Goal: Task Accomplishment & Management: Manage account settings

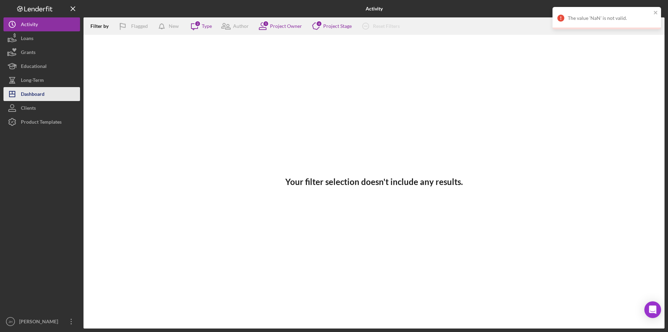
click at [33, 96] on div "Dashboard" at bounding box center [33, 95] width 24 height 16
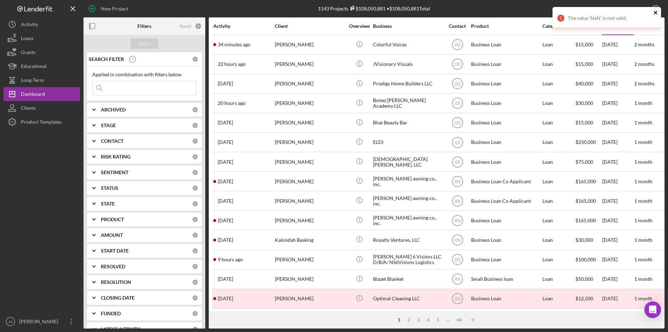
click at [534, 13] on icon "close" at bounding box center [655, 12] width 3 height 3
click at [118, 90] on input at bounding box center [145, 88] width 104 height 14
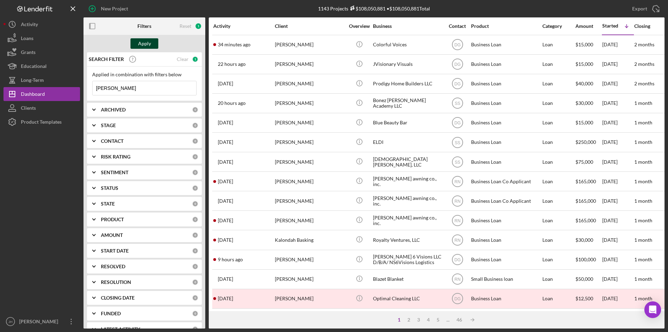
type input "[PERSON_NAME]"
click at [146, 47] on div "Apply" at bounding box center [144, 43] width 13 height 10
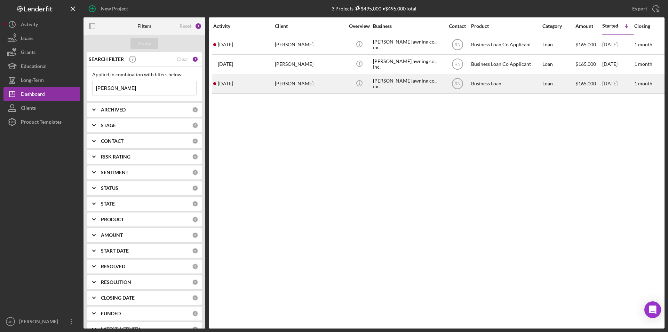
click at [468, 79] on div "RN" at bounding box center [457, 83] width 26 height 17
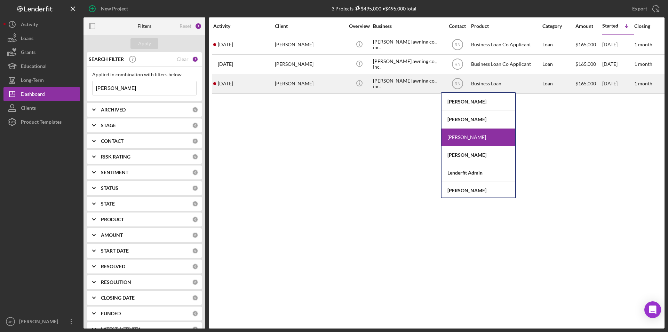
click at [297, 82] on div "[PERSON_NAME]" at bounding box center [310, 83] width 70 height 18
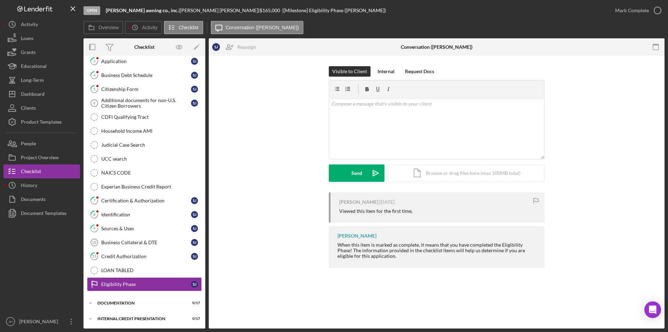
scroll to position [77, 0]
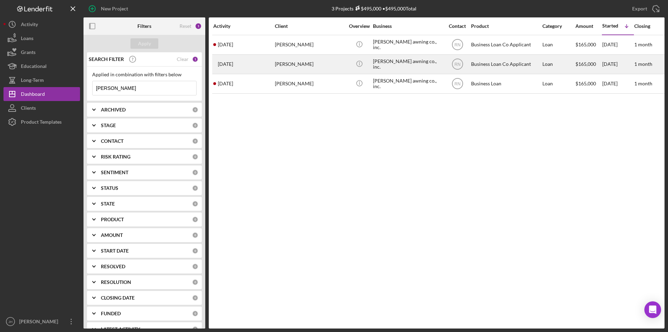
click at [502, 66] on div "Business Loan Co Applicant" at bounding box center [506, 64] width 70 height 18
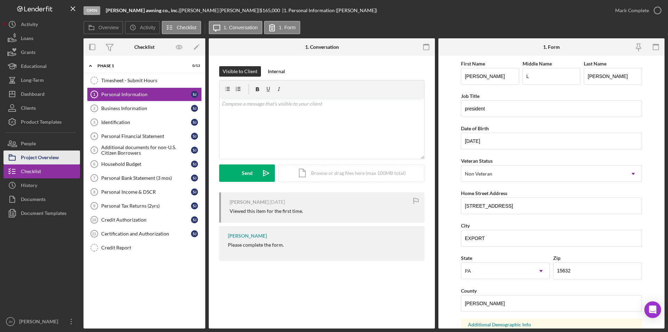
click at [35, 157] on div "Project Overview" at bounding box center [40, 158] width 38 height 16
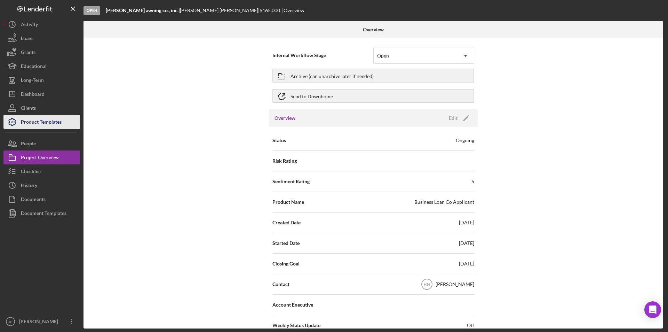
click at [44, 120] on div "Product Templates" at bounding box center [41, 123] width 41 height 16
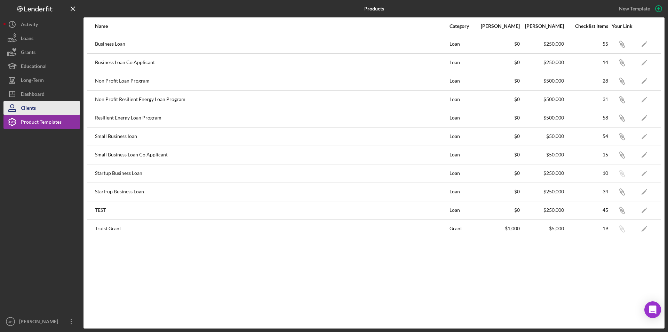
click at [33, 106] on div "Clients" at bounding box center [28, 109] width 15 height 16
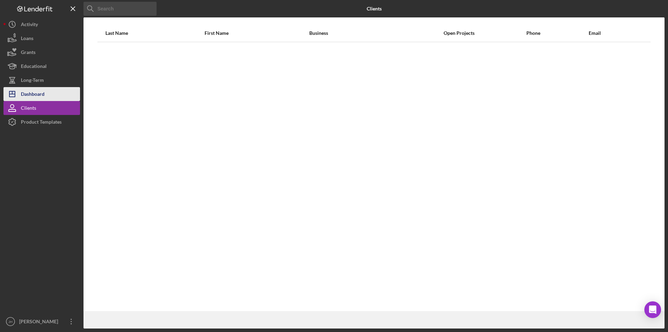
click at [34, 92] on div "Dashboard" at bounding box center [33, 95] width 24 height 16
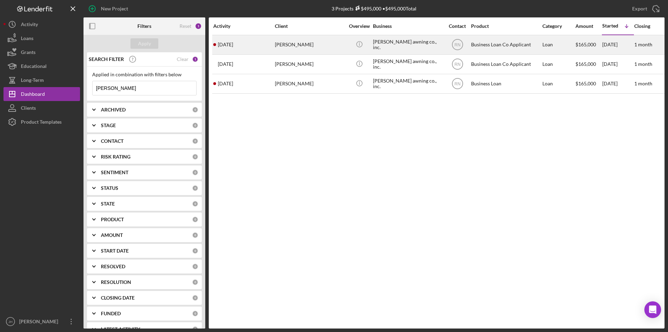
click at [520, 47] on div "Business Loan Co Applicant" at bounding box center [506, 44] width 70 height 18
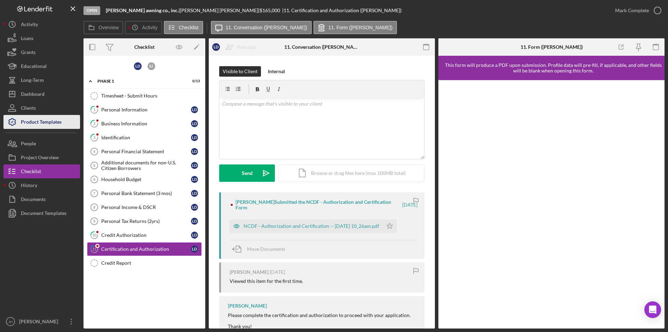
click at [50, 120] on div "Product Templates" at bounding box center [41, 123] width 41 height 16
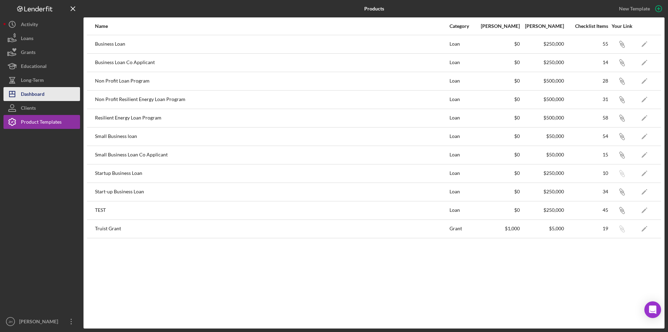
click at [34, 94] on div "Dashboard" at bounding box center [33, 95] width 24 height 16
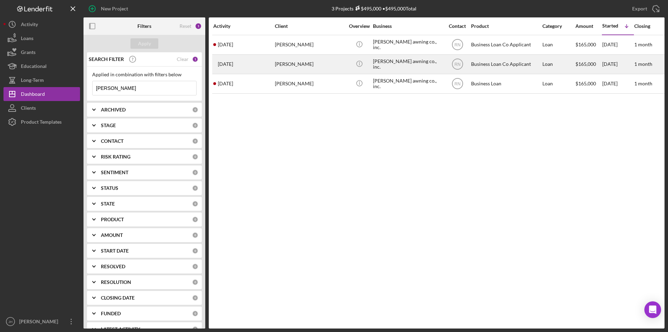
click at [520, 60] on div "Business Loan Co Applicant" at bounding box center [506, 64] width 70 height 18
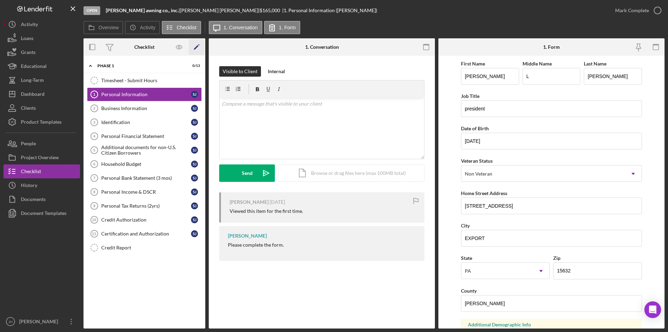
click at [196, 47] on polygon "button" at bounding box center [196, 47] width 5 height 5
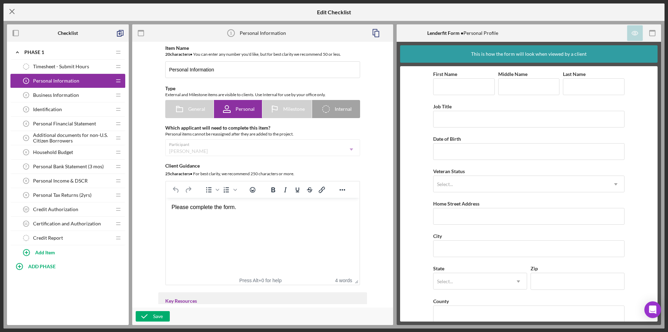
click at [15, 10] on icon "Icon/Menu Close" at bounding box center [11, 11] width 17 height 17
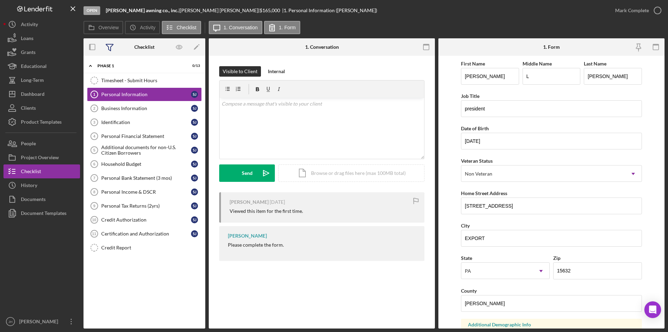
click at [109, 45] on icon at bounding box center [109, 46] width 17 height 17
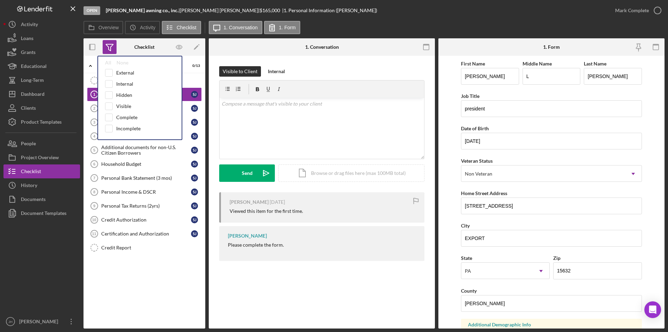
click at [109, 45] on icon at bounding box center [109, 46] width 17 height 17
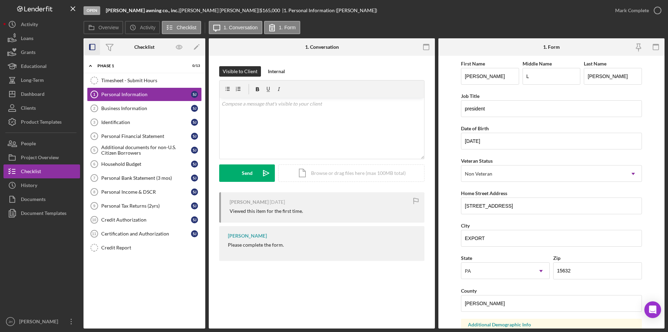
click at [93, 48] on icon "button" at bounding box center [93, 47] width 16 height 16
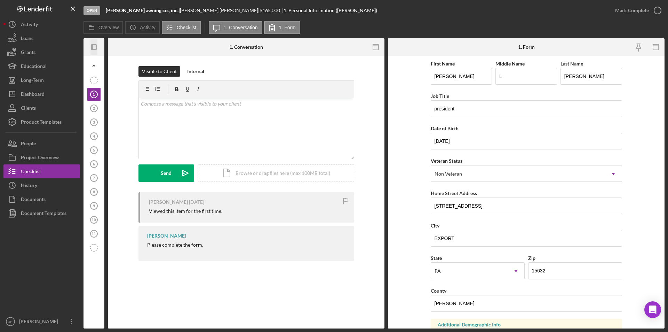
click at [93, 48] on icon "button" at bounding box center [92, 47] width 2 height 6
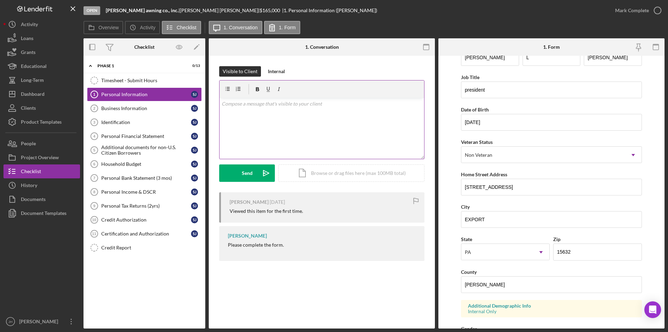
scroll to position [18, 0]
click at [126, 108] on div "Business Information" at bounding box center [146, 108] width 90 height 6
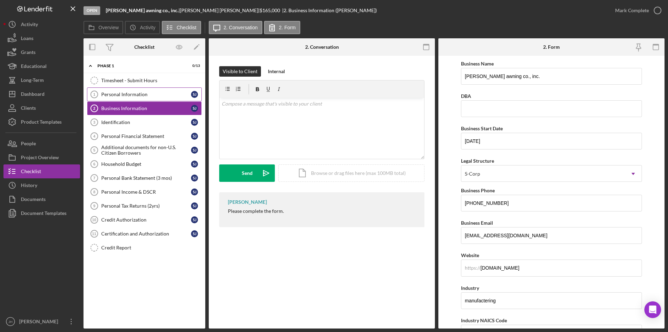
click at [144, 96] on div "Personal Information" at bounding box center [146, 94] width 90 height 6
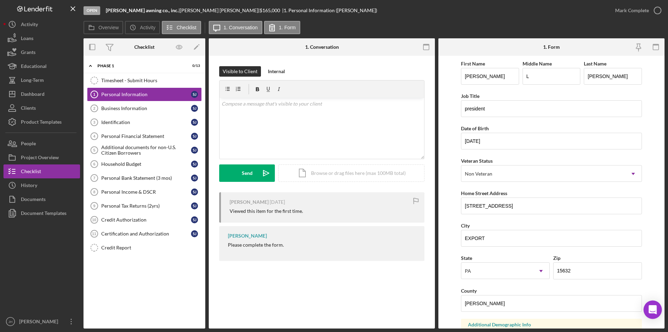
click at [534, 256] on icon "Open Intercom Messenger" at bounding box center [652, 309] width 8 height 9
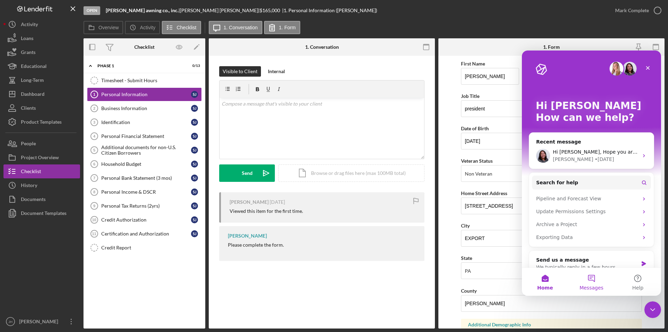
click at [534, 256] on button "Messages" at bounding box center [591, 282] width 46 height 28
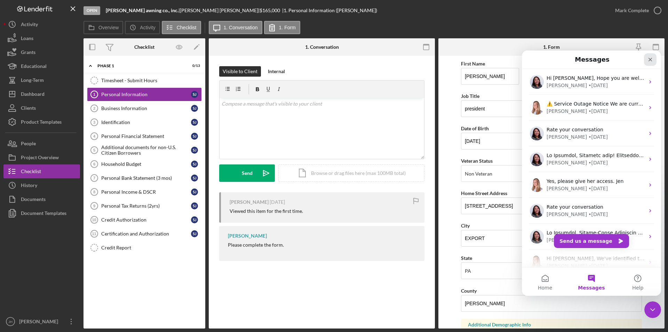
click at [534, 57] on icon "Close" at bounding box center [650, 60] width 6 height 6
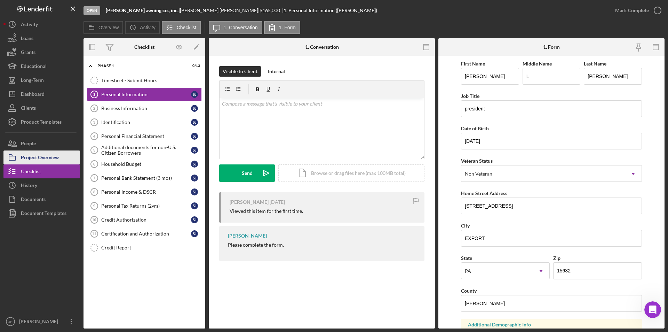
click at [42, 157] on div "Project Overview" at bounding box center [40, 158] width 38 height 16
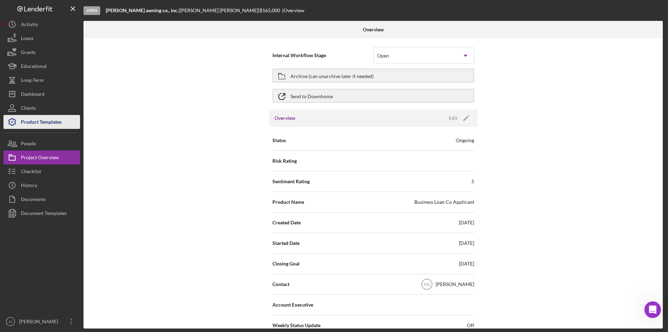
click at [34, 121] on div "Product Templates" at bounding box center [41, 123] width 41 height 16
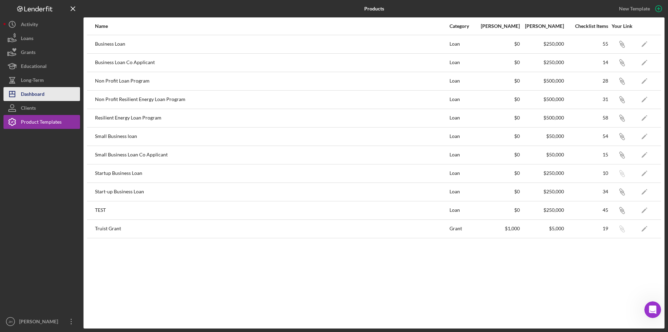
click at [32, 95] on div "Dashboard" at bounding box center [33, 95] width 24 height 16
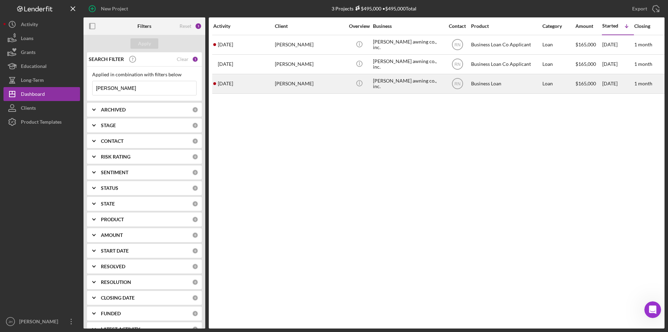
click at [467, 85] on div "RN" at bounding box center [457, 83] width 26 height 17
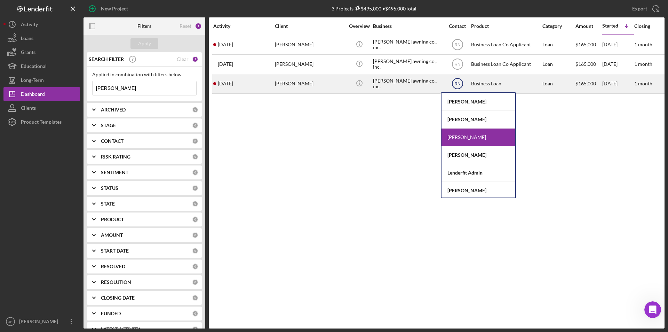
click at [465, 80] on icon "RN" at bounding box center [457, 83] width 17 height 17
click at [534, 90] on div "[DATE]" at bounding box center [617, 83] width 31 height 18
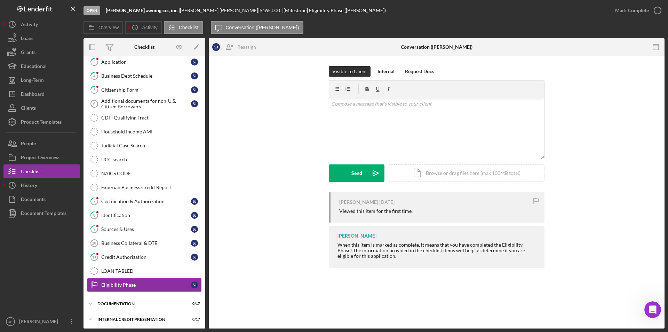
scroll to position [77, 0]
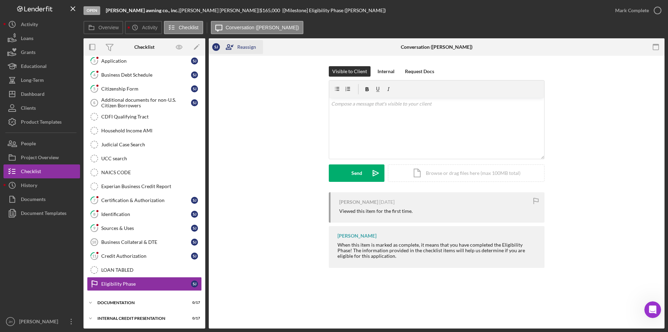
click at [246, 48] on div "Reassign" at bounding box center [246, 47] width 19 height 14
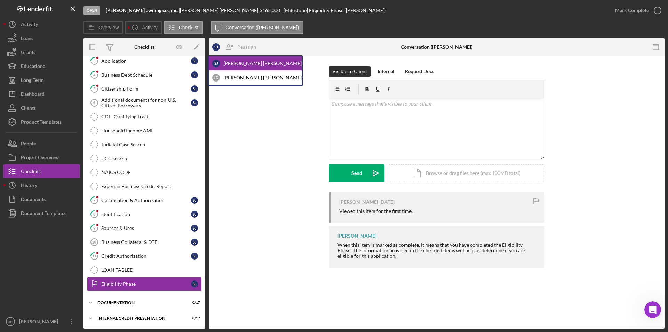
click at [238, 65] on div "[PERSON_NAME]" at bounding box center [255, 63] width 93 height 14
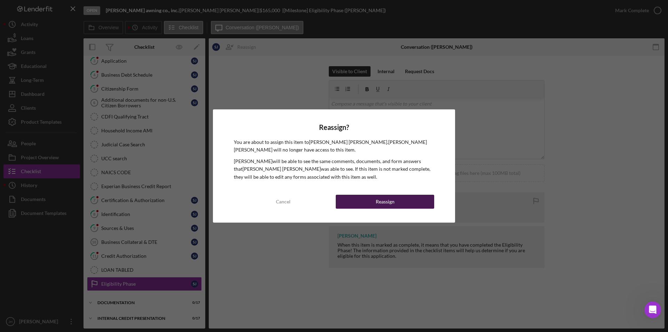
click at [395, 202] on button "Reassign" at bounding box center [385, 201] width 98 height 14
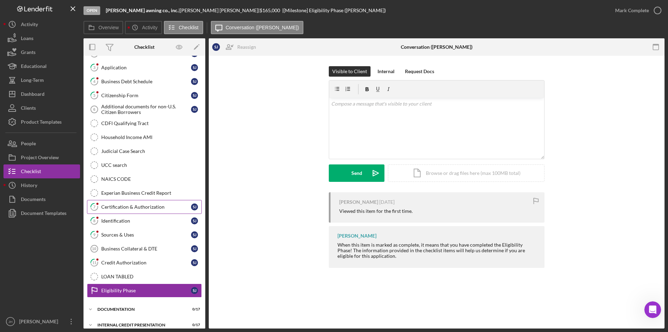
scroll to position [77, 0]
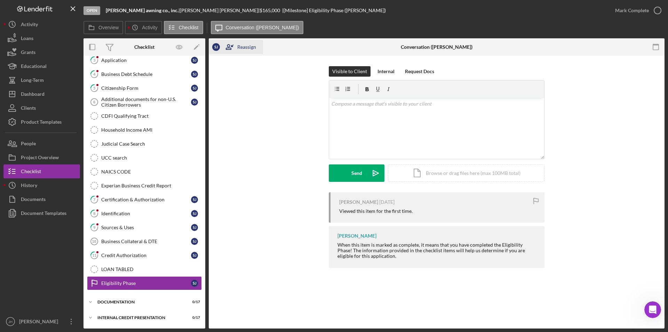
click at [242, 41] on div "Reassign" at bounding box center [246, 47] width 19 height 14
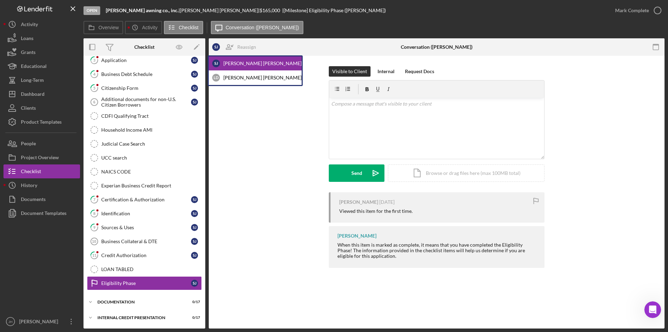
click at [245, 146] on div "Visible to Client Internal Request Docs v Color teal Color pink Remove color Ad…" at bounding box center [436, 129] width 435 height 126
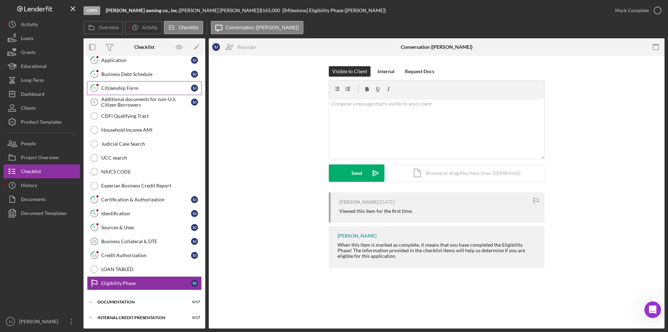
click at [121, 88] on div "Citizenship Form" at bounding box center [146, 88] width 90 height 6
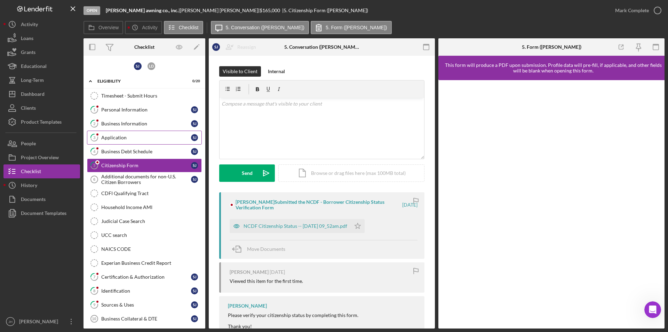
click at [116, 141] on link "3 Application [PERSON_NAME]" at bounding box center [144, 137] width 115 height 14
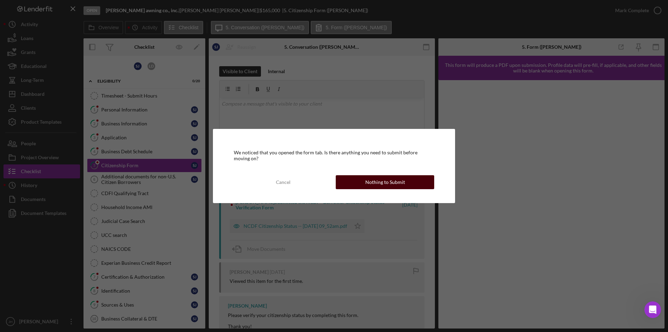
click at [396, 182] on div "Nothing to Submit" at bounding box center [385, 182] width 40 height 14
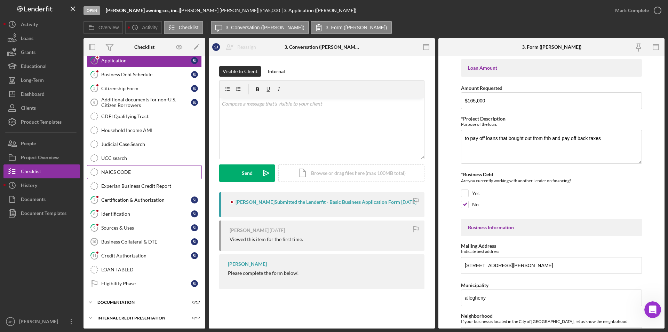
scroll to position [77, 0]
click at [141, 256] on link "11 Credit Authorization [PERSON_NAME]" at bounding box center [144, 255] width 115 height 14
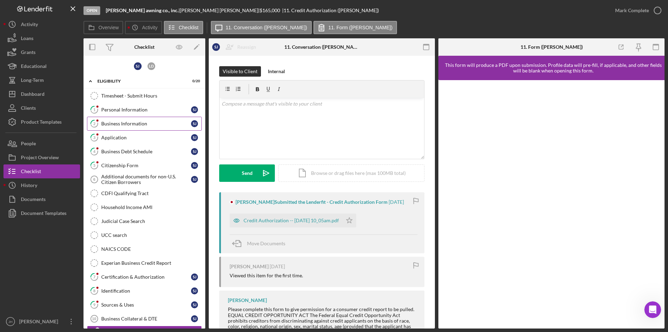
click at [127, 122] on div "Business Information" at bounding box center [146, 124] width 90 height 6
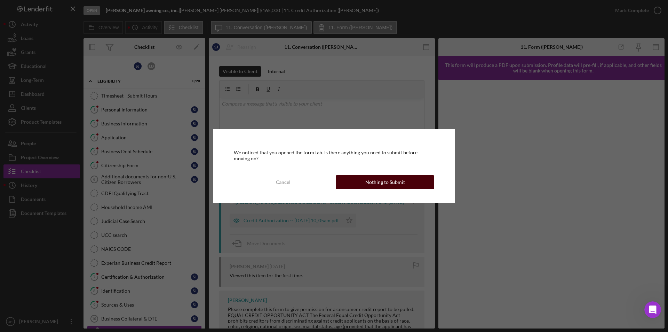
click at [389, 184] on div "Nothing to Submit" at bounding box center [385, 182] width 40 height 14
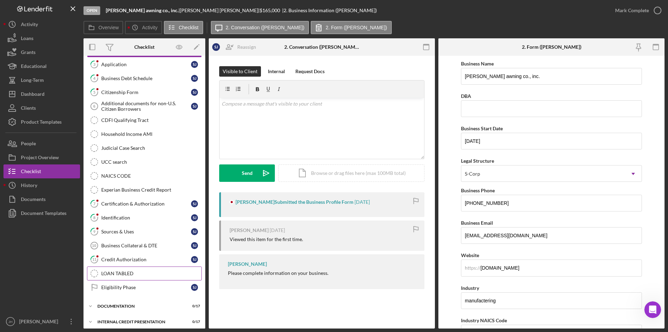
scroll to position [77, 0]
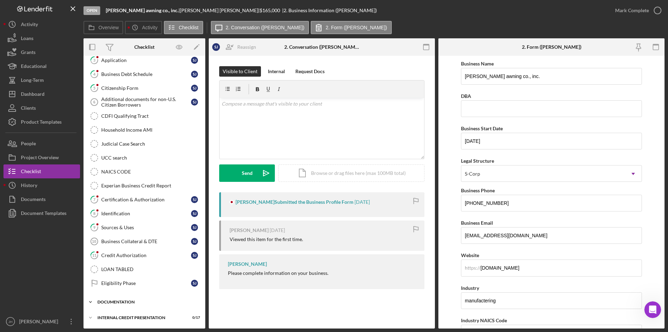
click at [112, 256] on div "Icon/Expander documentation 0 / 17" at bounding box center [144, 302] width 122 height 14
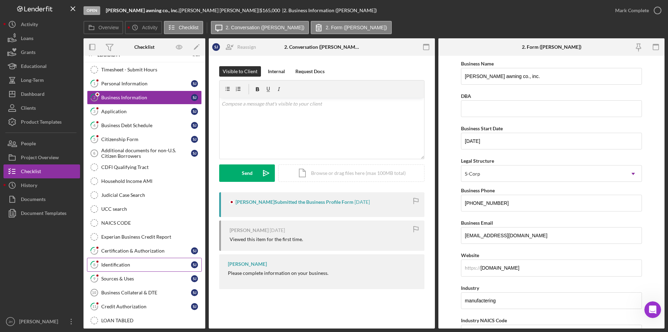
scroll to position [0, 0]
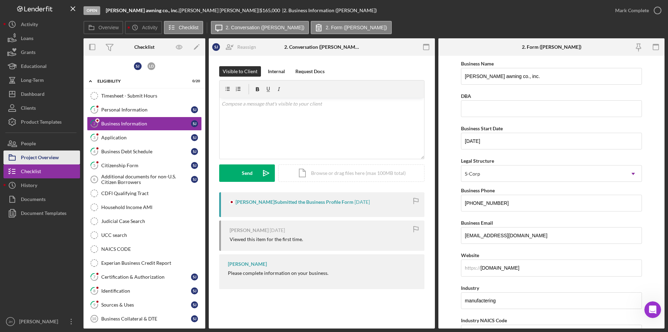
click at [39, 156] on div "Project Overview" at bounding box center [40, 158] width 38 height 16
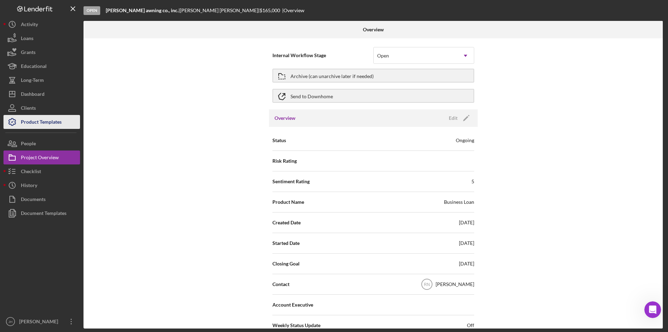
click at [40, 121] on div "Product Templates" at bounding box center [41, 123] width 41 height 16
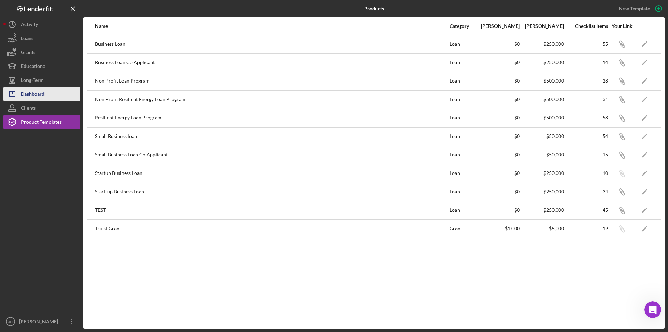
click at [36, 92] on div "Dashboard" at bounding box center [33, 95] width 24 height 16
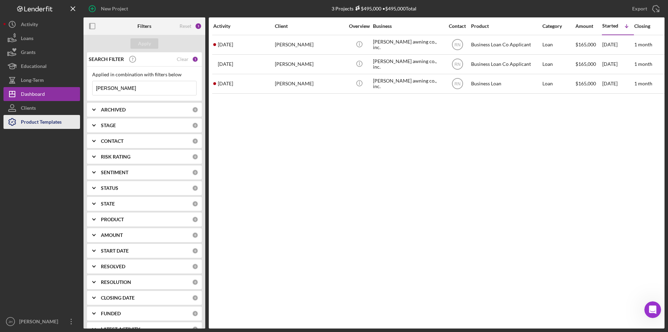
click at [44, 120] on div "Product Templates" at bounding box center [41, 123] width 41 height 16
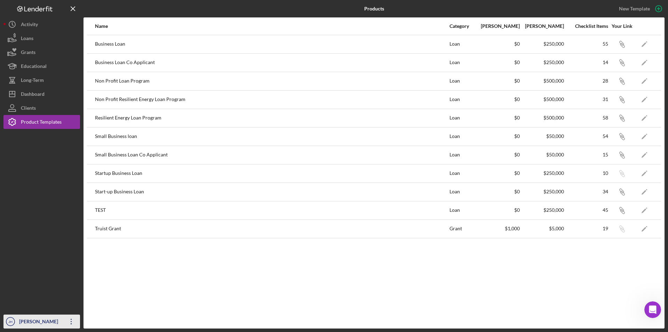
click at [69, 256] on icon "Icon/Overflow" at bounding box center [71, 320] width 17 height 17
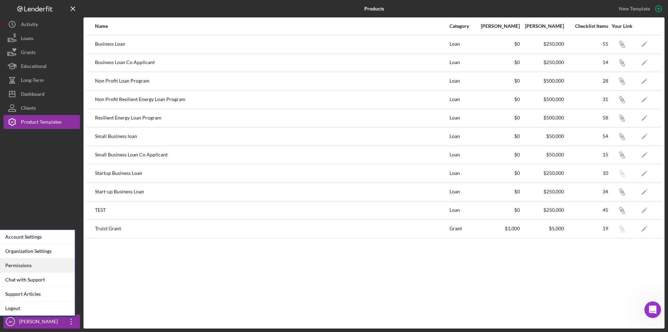
click at [19, 256] on div "Permissions" at bounding box center [36, 265] width 77 height 14
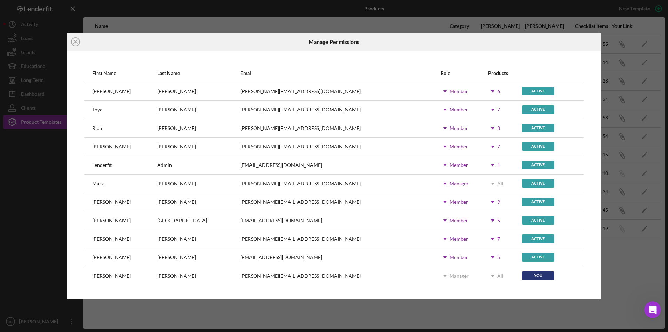
click at [449, 91] on div "Member" at bounding box center [458, 91] width 18 height 6
click at [484, 93] on icon "Icon/Dropdown Arrow" at bounding box center [492, 90] width 17 height 17
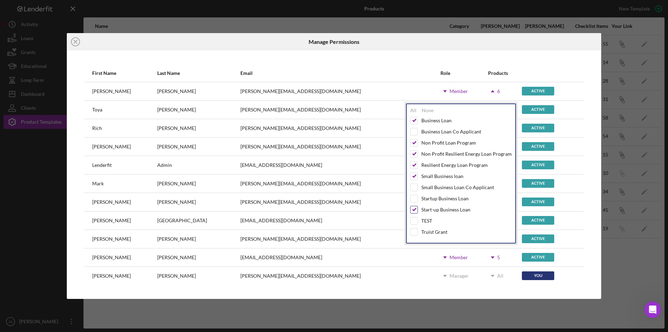
click at [413, 208] on input "checkbox" at bounding box center [414, 209] width 7 height 7
